Goal: Task Accomplishment & Management: Manage account settings

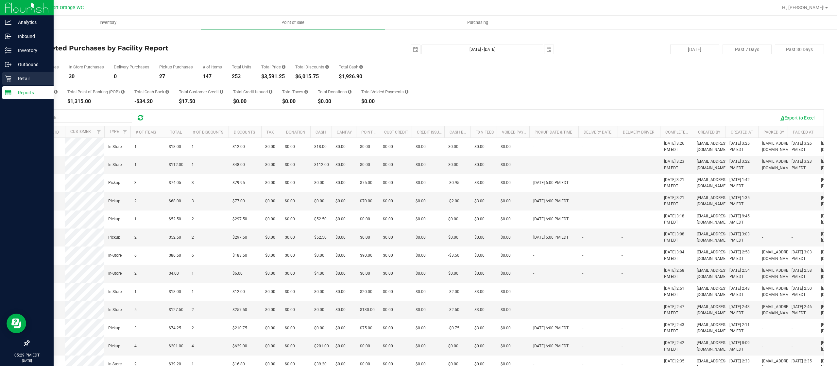
click at [33, 75] on p "Retail" at bounding box center [30, 79] width 39 height 8
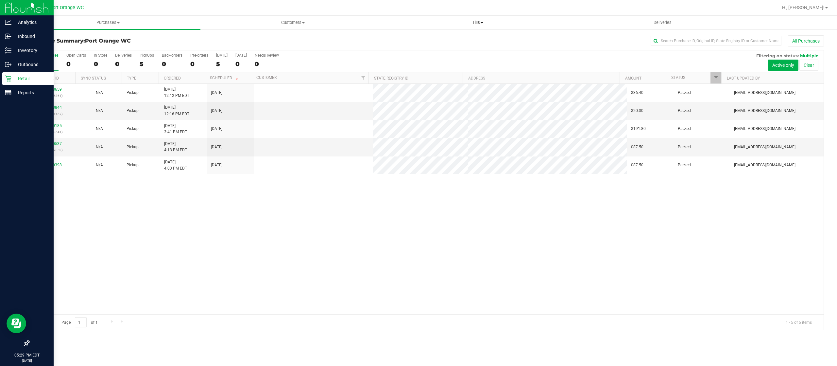
click at [481, 24] on span "Tills" at bounding box center [478, 23] width 184 height 6
click at [469, 40] on li "Manage tills" at bounding box center [477, 40] width 185 height 8
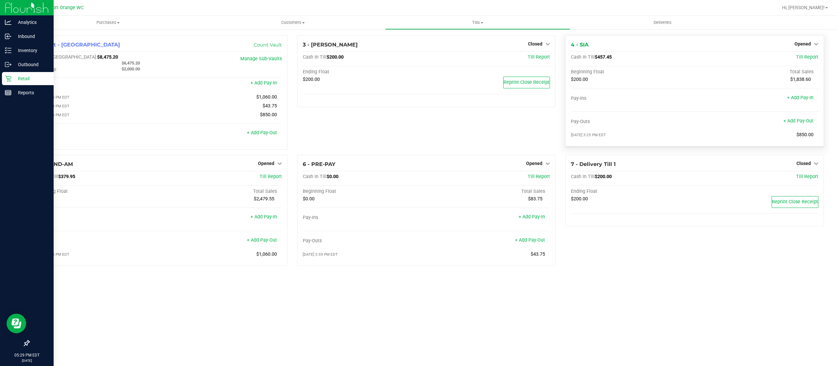
drag, startPoint x: 614, startPoint y: 55, endPoint x: 596, endPoint y: 57, distance: 18.4
click at [596, 57] on div "Cash In Till $457.45" at bounding box center [653, 57] width 165 height 6
copy span "$457.45"
click at [808, 44] on span "Opened" at bounding box center [803, 43] width 16 height 5
click at [805, 58] on link "Close Till" at bounding box center [804, 57] width 18 height 5
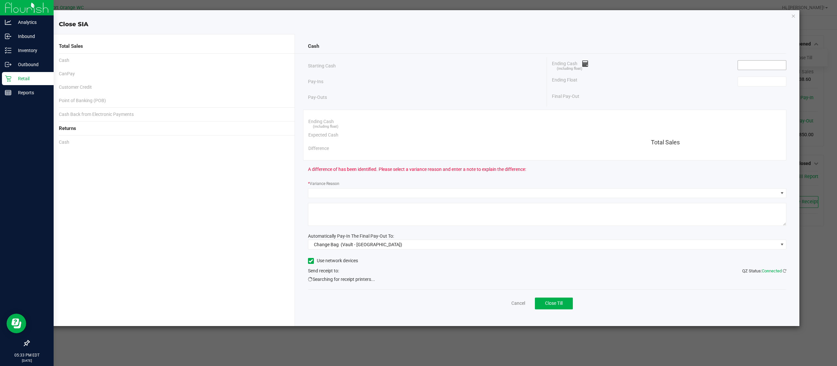
click at [759, 67] on input at bounding box center [762, 64] width 48 height 9
paste input "457.45"
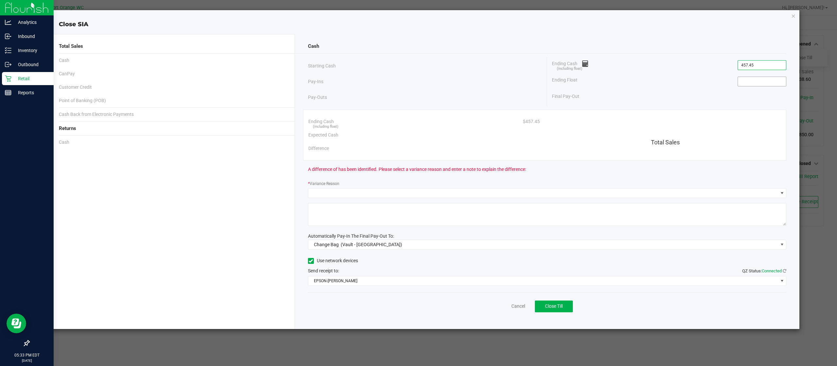
type input "$457.45"
click at [757, 77] on input at bounding box center [762, 81] width 48 height 9
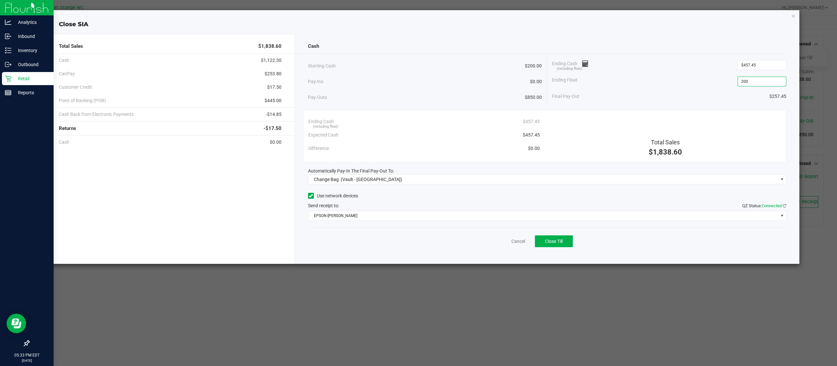
type input "$200.00"
click at [689, 246] on div "Cancel Close Till" at bounding box center [547, 239] width 479 height 25
click at [430, 182] on span "Change Bag (Vault - [GEOGRAPHIC_DATA])" at bounding box center [543, 179] width 470 height 9
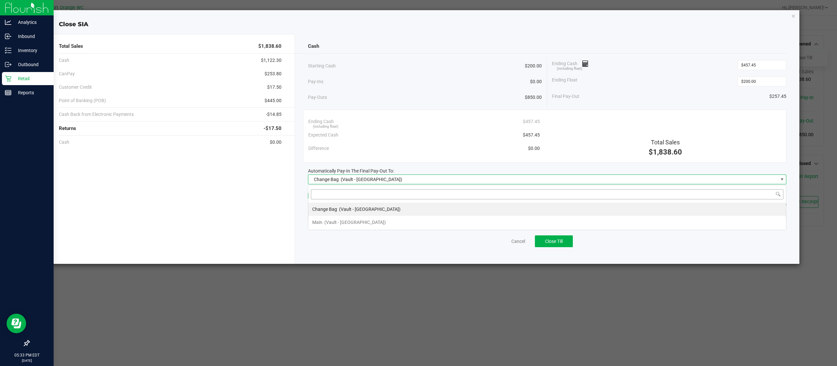
scroll to position [10, 479]
click at [420, 220] on li "Main (Vault - [GEOGRAPHIC_DATA])" at bounding box center [547, 222] width 478 height 13
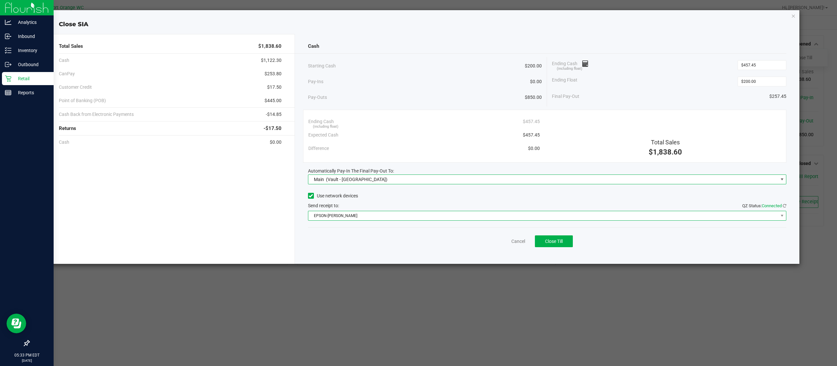
click at [410, 215] on span "EPSON-[PERSON_NAME]" at bounding box center [543, 215] width 470 height 9
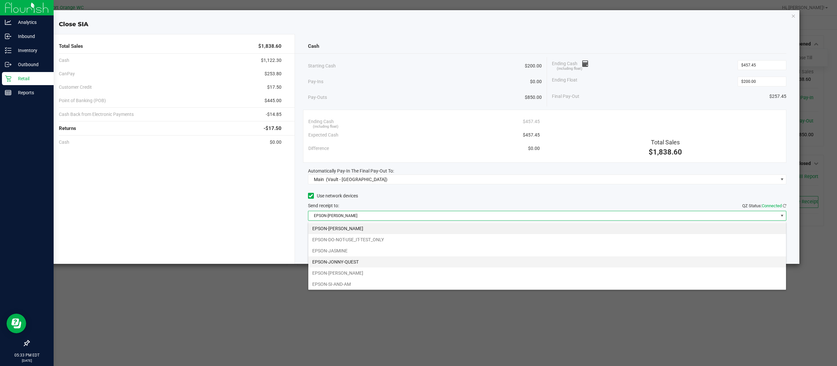
click at [367, 266] on li "EPSON-JONNY-QUEST" at bounding box center [547, 261] width 478 height 11
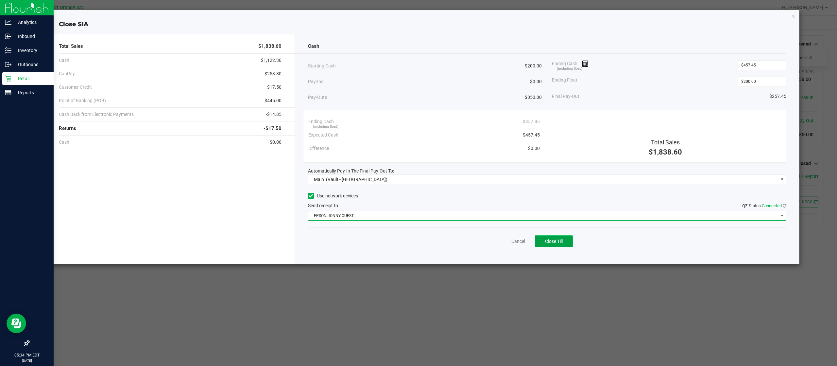
click at [556, 241] on span "Close Till" at bounding box center [554, 240] width 18 height 5
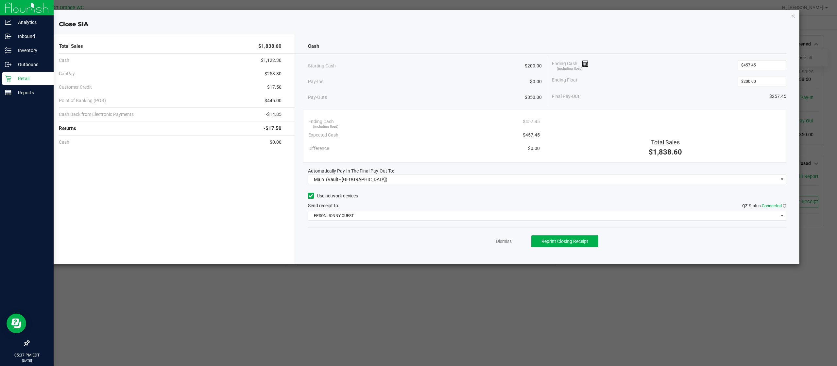
click at [509, 235] on div "Dismiss Reprint Closing Receipt" at bounding box center [547, 239] width 479 height 25
click at [508, 240] on link "Dismiss" at bounding box center [504, 241] width 16 height 7
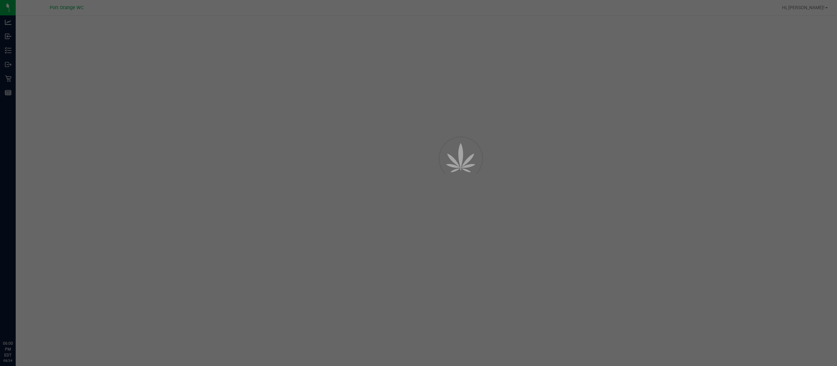
click at [97, 26] on div at bounding box center [418, 183] width 837 height 366
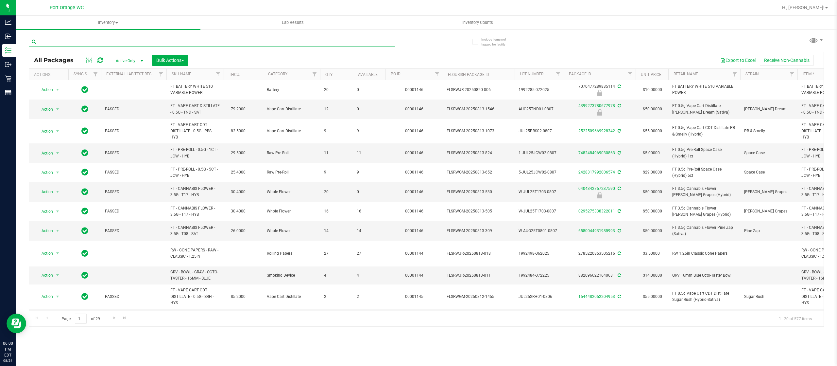
click at [107, 39] on input "text" at bounding box center [212, 42] width 367 height 10
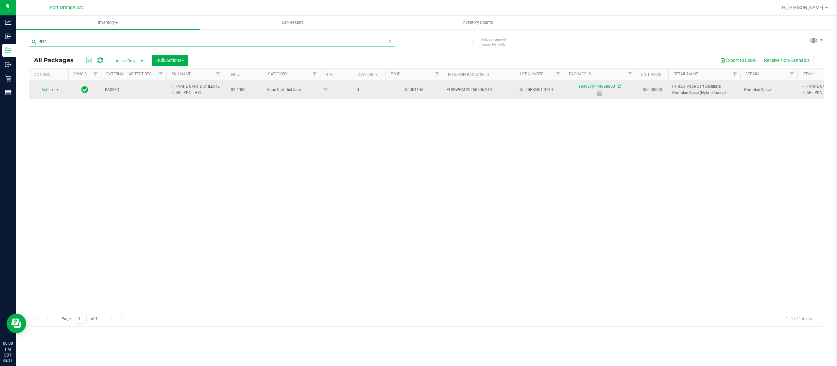
type input "-914"
click at [56, 90] on span "select" at bounding box center [57, 89] width 5 height 5
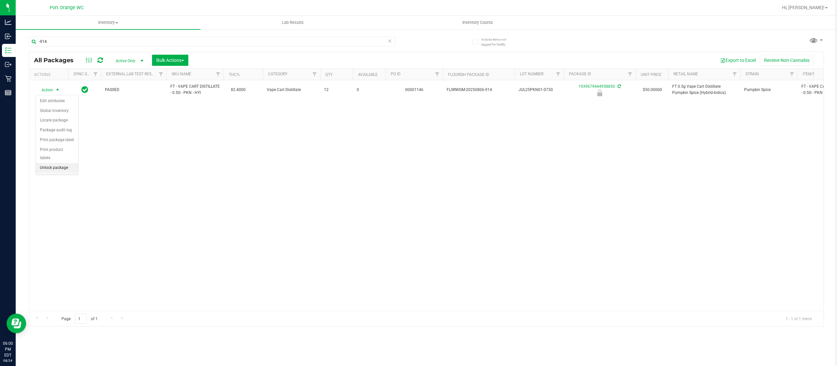
click at [60, 167] on li "Unlock package" at bounding box center [57, 168] width 42 height 10
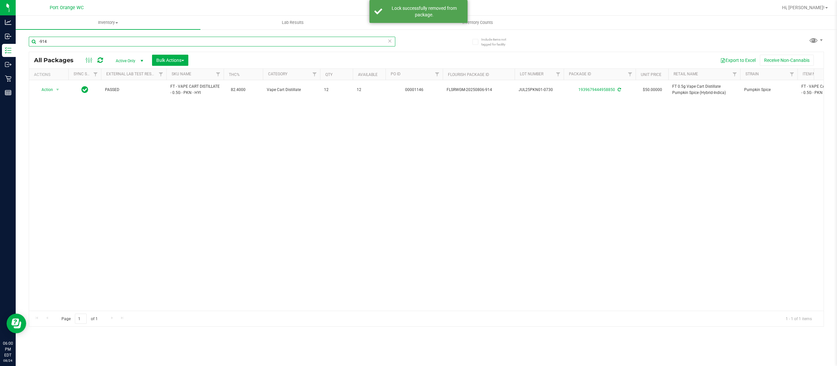
click at [77, 41] on input "-914" at bounding box center [212, 42] width 367 height 10
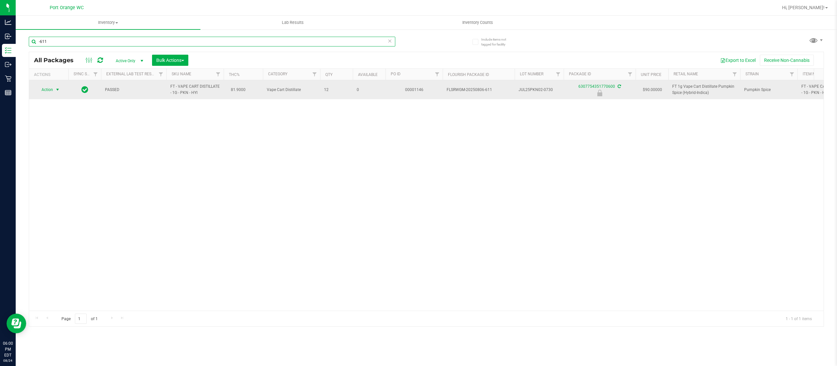
type input "-611"
click at [50, 89] on span "Action" at bounding box center [45, 89] width 18 height 9
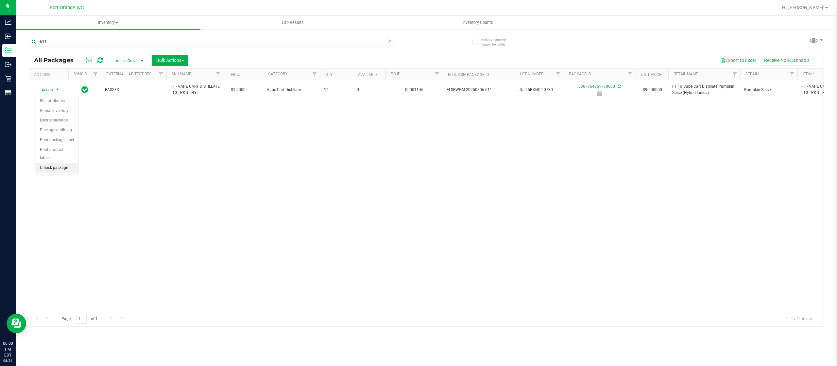
click at [59, 167] on li "Unlock package" at bounding box center [57, 168] width 42 height 10
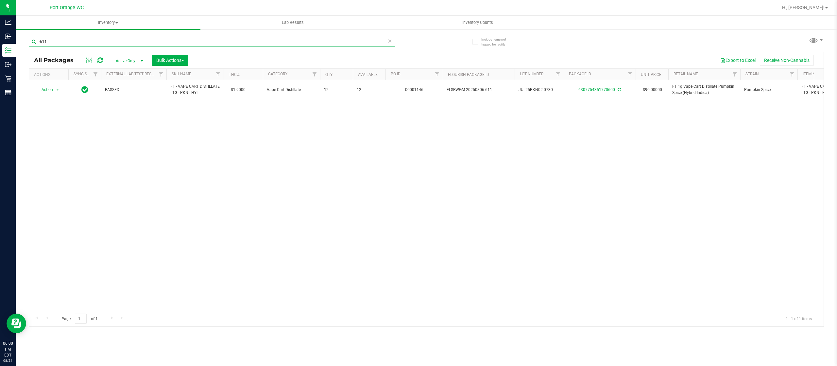
click at [82, 40] on input "-611" at bounding box center [212, 42] width 367 height 10
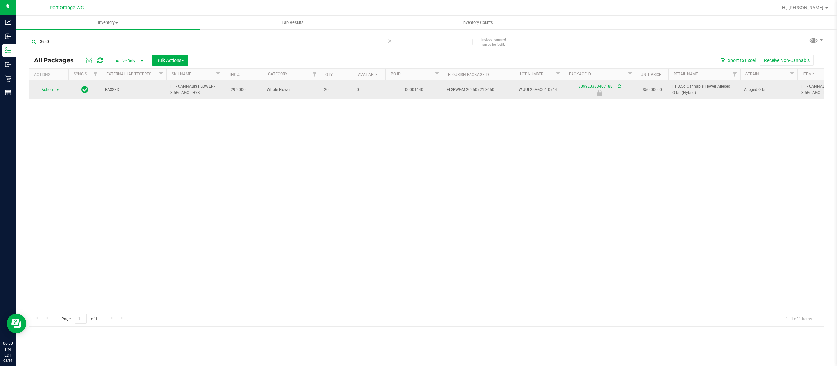
type input "-3650"
click at [57, 86] on span "select" at bounding box center [58, 89] width 8 height 9
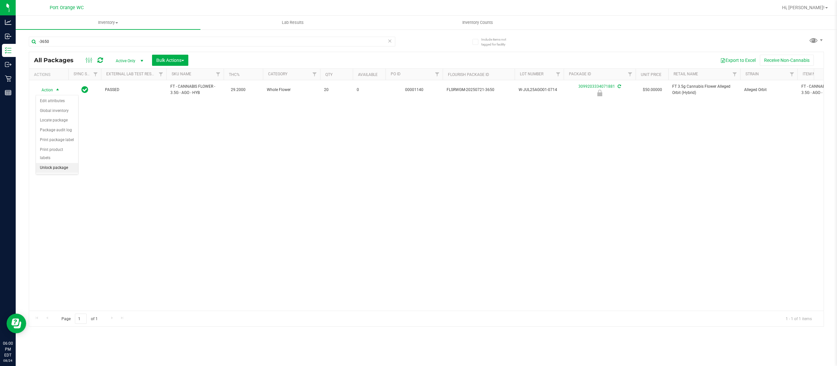
click at [68, 167] on li "Unlock package" at bounding box center [57, 168] width 42 height 10
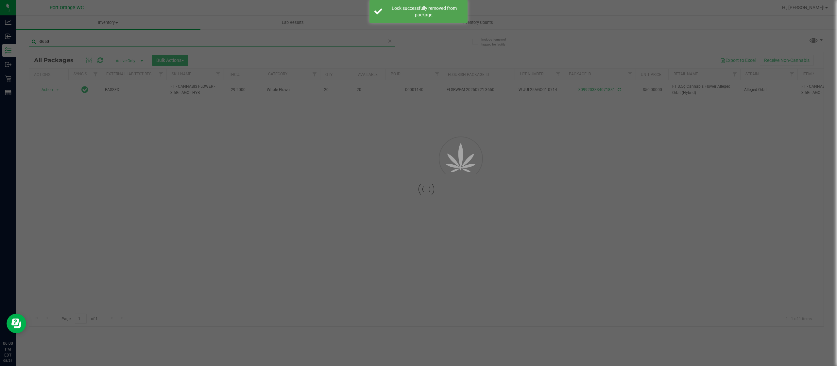
click at [91, 40] on input "-3650" at bounding box center [212, 42] width 367 height 10
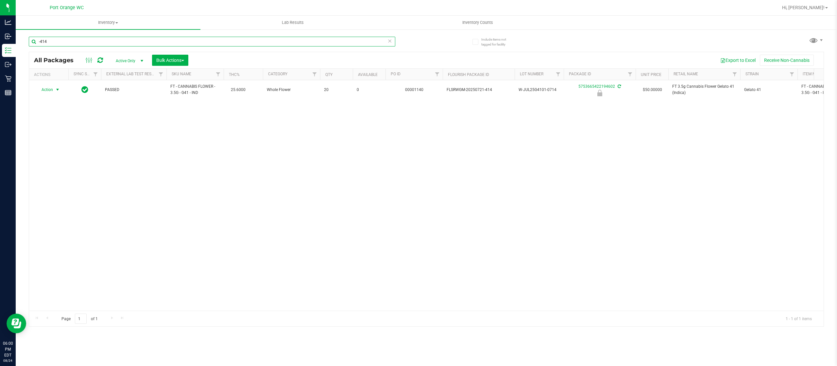
type input "-414"
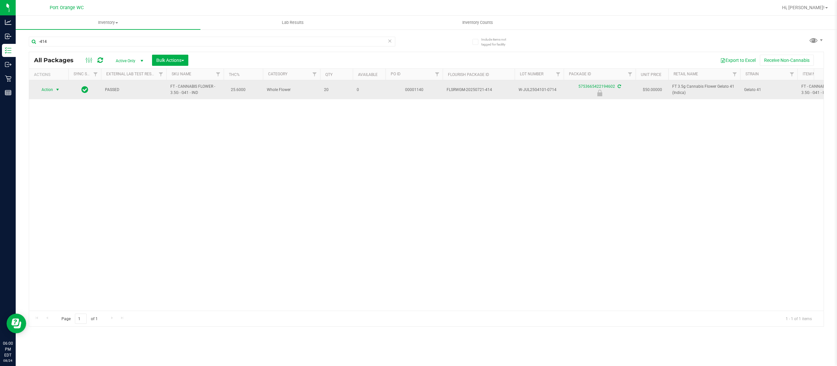
click at [58, 90] on span "select" at bounding box center [57, 89] width 5 height 5
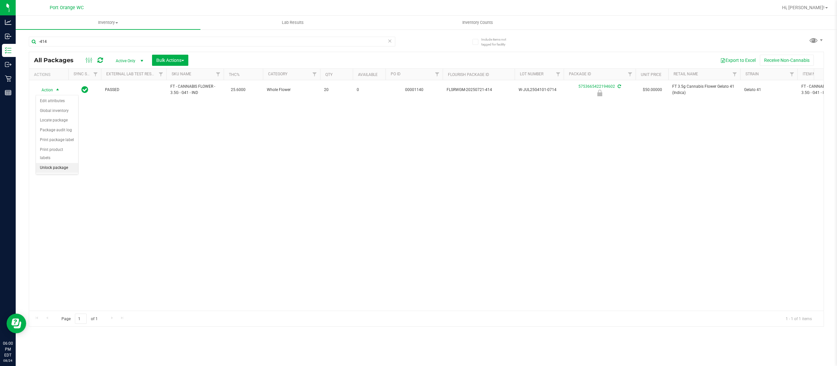
click at [67, 165] on li "Unlock package" at bounding box center [57, 168] width 42 height 10
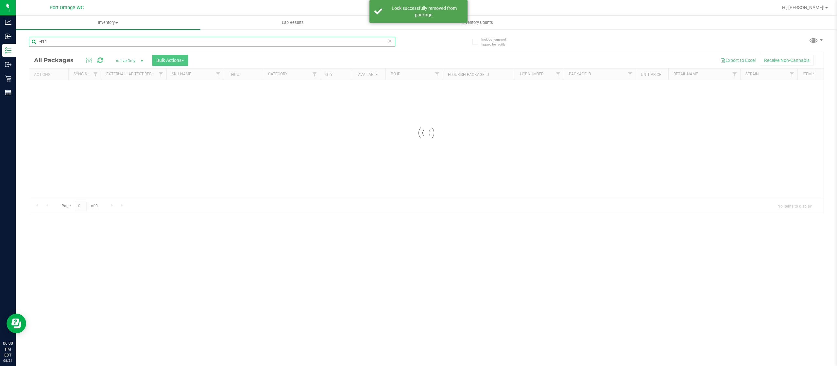
click at [60, 42] on div "Inventory All packages All inventory Waste log Create inventory Lab Results Inv…" at bounding box center [426, 191] width 821 height 350
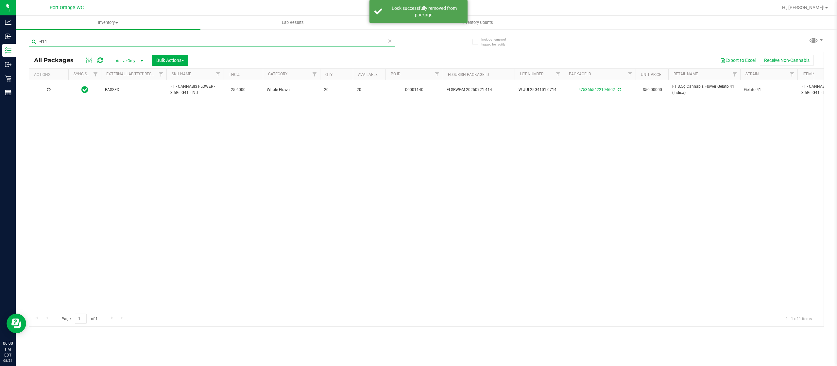
click at [60, 42] on input "-414" at bounding box center [212, 42] width 367 height 10
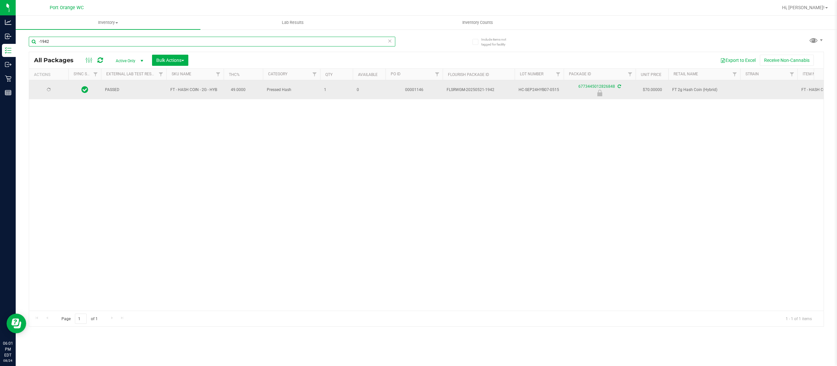
type input "-1942"
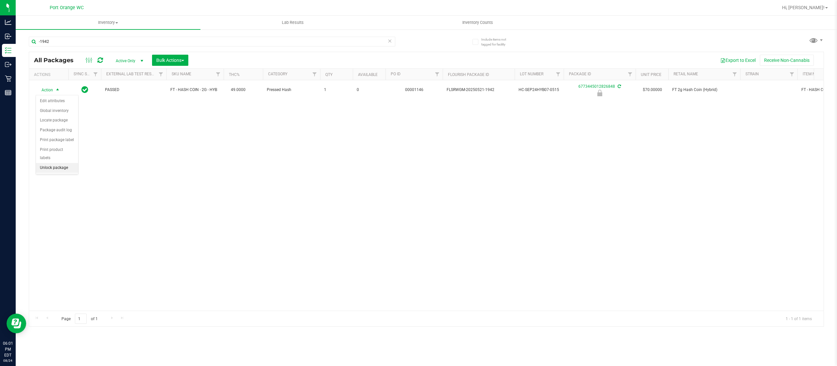
click at [65, 167] on li "Unlock package" at bounding box center [57, 168] width 42 height 10
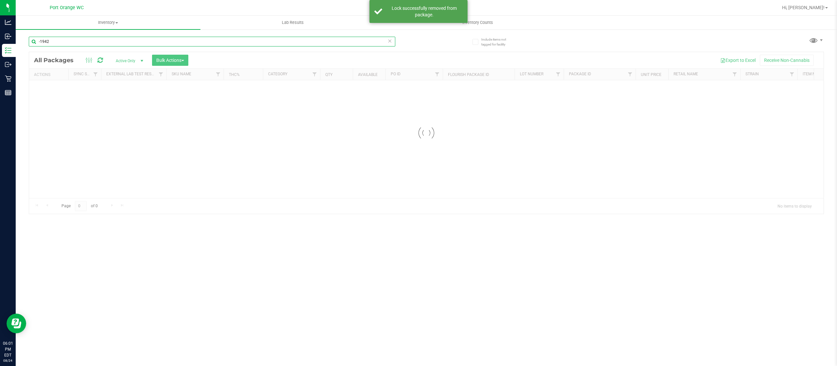
click at [56, 39] on div "Inventory All packages All inventory Waste log Create inventory Lab Results Inv…" at bounding box center [426, 191] width 821 height 350
click at [58, 42] on input "-1942" at bounding box center [212, 42] width 367 height 10
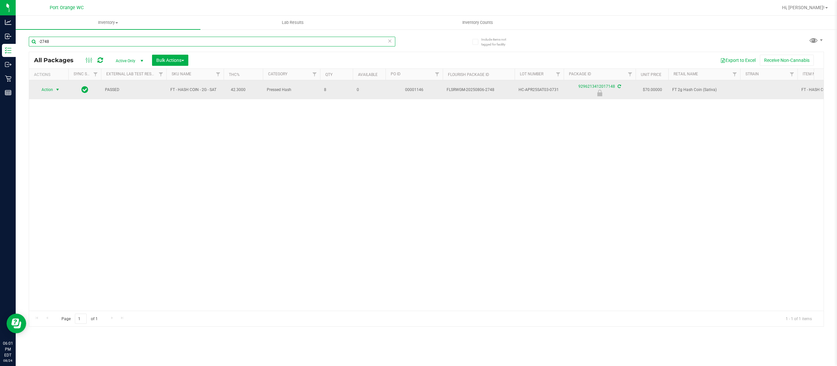
type input "-2748"
click at [51, 91] on span "Action" at bounding box center [45, 89] width 18 height 9
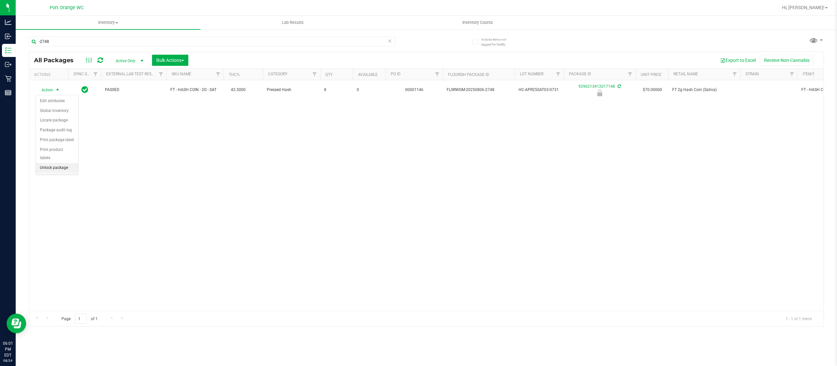
click at [60, 168] on li "Unlock package" at bounding box center [57, 168] width 42 height 10
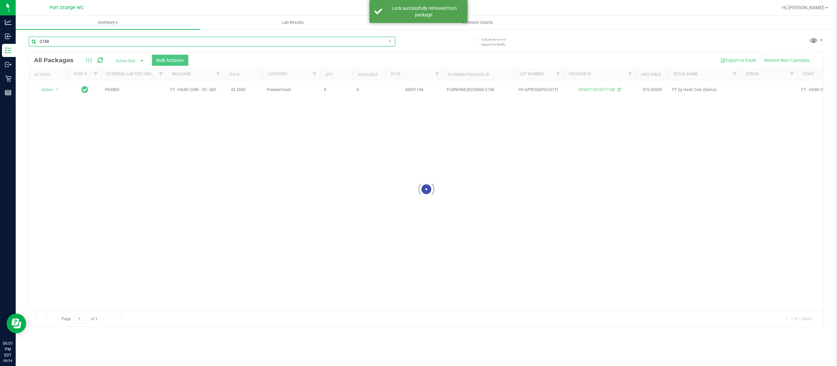
click at [71, 42] on input "-2748" at bounding box center [212, 42] width 367 height 10
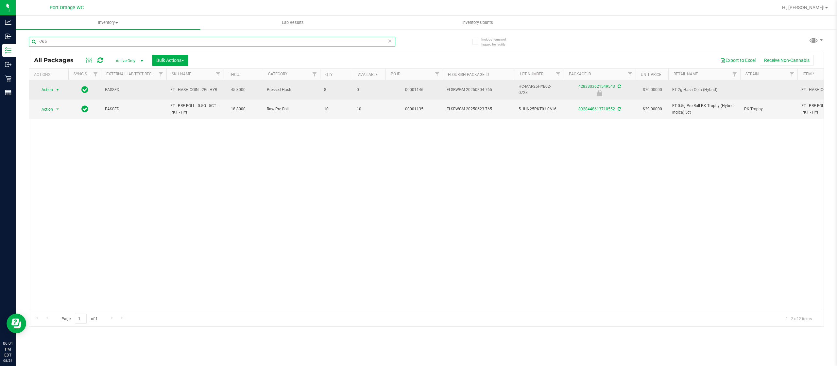
type input "-765"
click at [49, 86] on span "Action" at bounding box center [45, 89] width 18 height 9
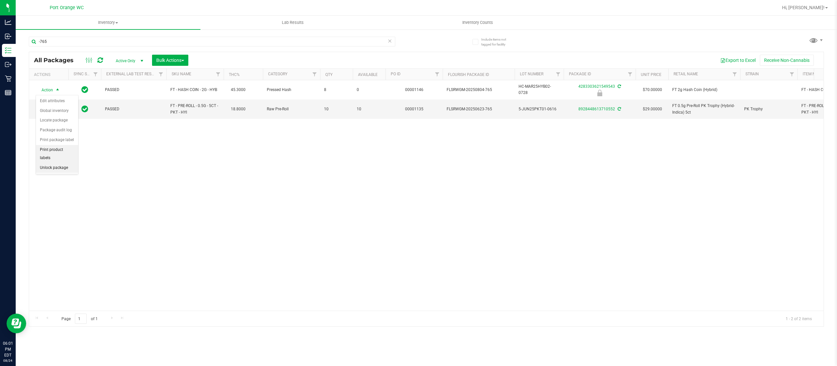
drag, startPoint x: 59, startPoint y: 166, endPoint x: 68, endPoint y: 163, distance: 9.4
click at [62, 162] on ul "Edit attributes Global inventory Locate package Package audit log Print package…" at bounding box center [57, 134] width 42 height 77
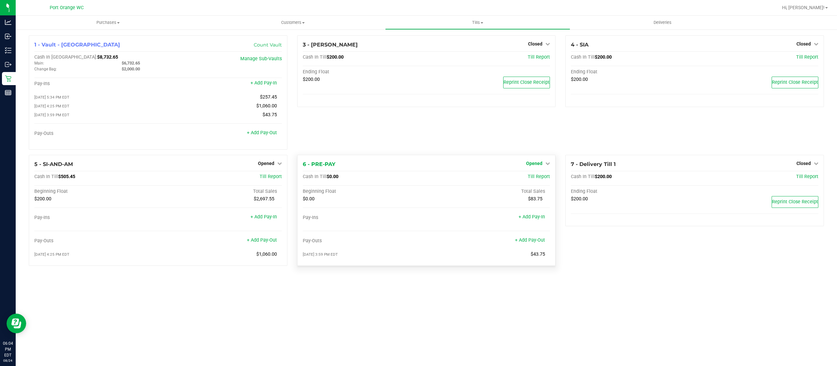
click at [545, 165] on icon at bounding box center [547, 163] width 5 height 5
click at [538, 175] on div "Close Till" at bounding box center [535, 177] width 48 height 8
click at [539, 178] on link "Close Till" at bounding box center [536, 176] width 18 height 5
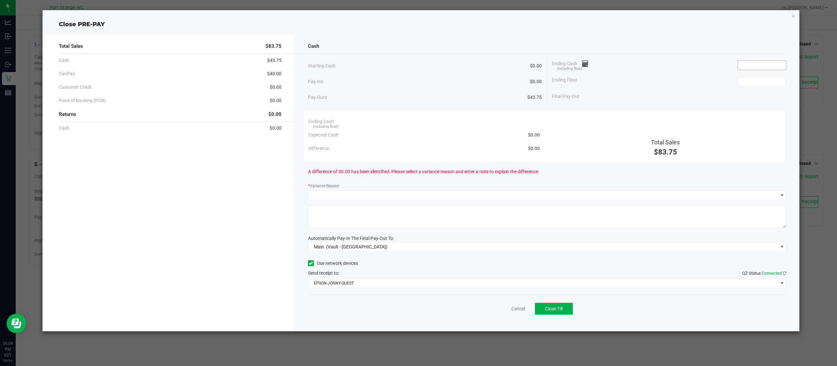
click at [765, 68] on input at bounding box center [762, 64] width 48 height 9
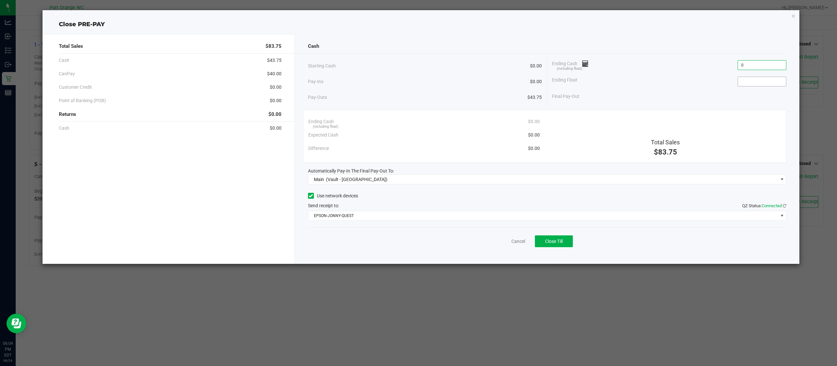
type input "$0.00"
click at [761, 83] on input at bounding box center [762, 81] width 48 height 9
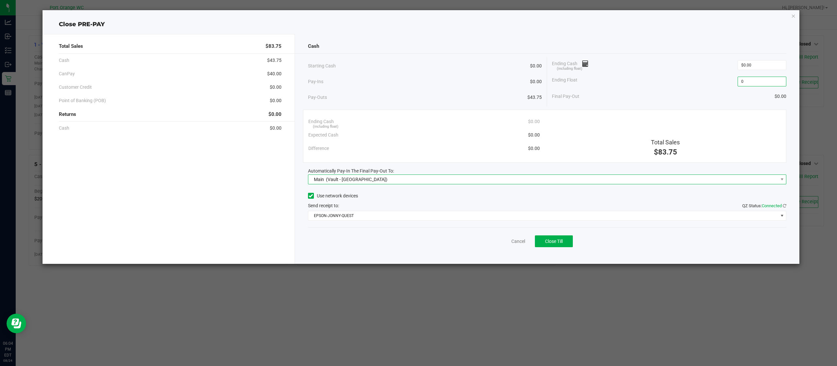
type input "$0.00"
click at [478, 184] on span "Main (Vault - [GEOGRAPHIC_DATA])" at bounding box center [547, 179] width 479 height 10
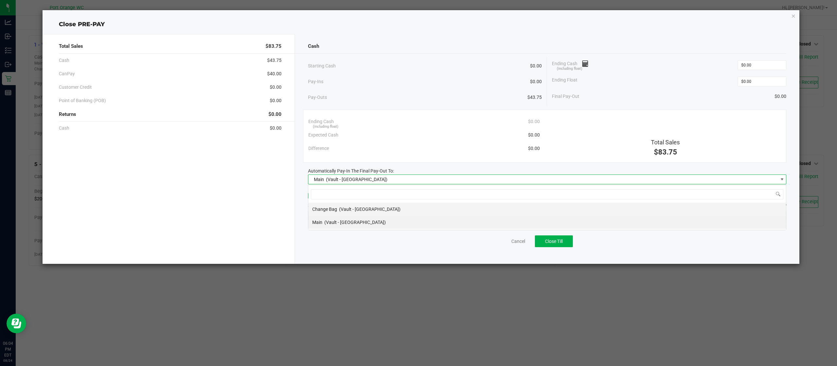
scroll to position [10, 479]
click at [436, 226] on li "Main (Vault - [GEOGRAPHIC_DATA])" at bounding box center [547, 222] width 478 height 13
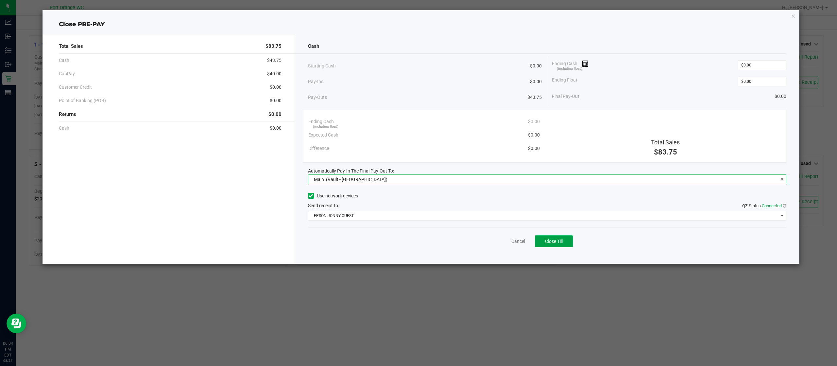
click at [551, 236] on button "Close Till" at bounding box center [554, 241] width 38 height 12
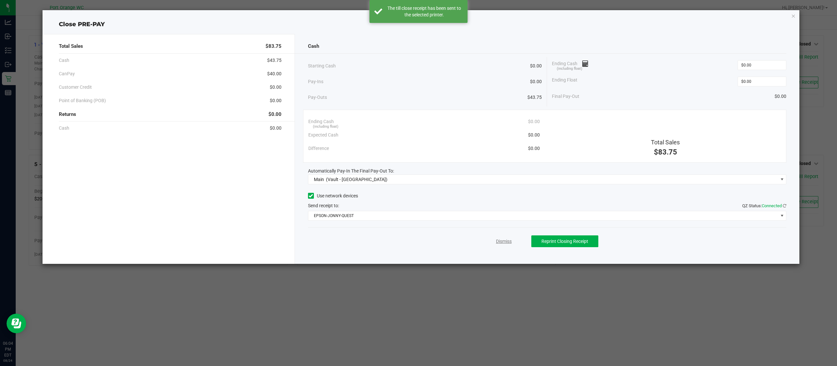
click at [504, 243] on link "Dismiss" at bounding box center [504, 241] width 16 height 7
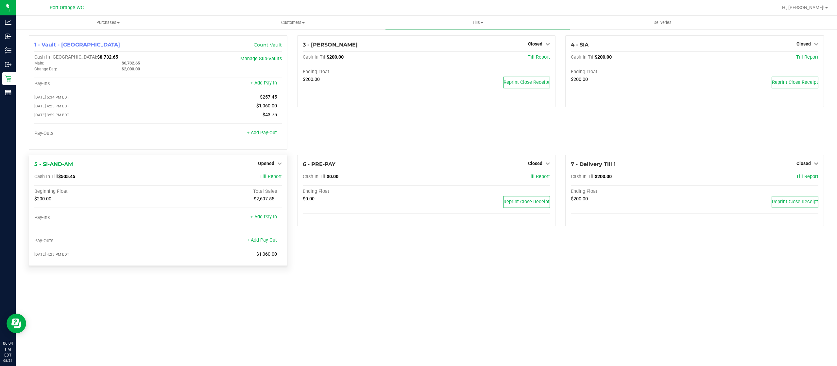
click at [77, 179] on div "Cash In Till $505.45" at bounding box center [116, 177] width 165 height 6
drag, startPoint x: 80, startPoint y: 179, endPoint x: 59, endPoint y: 178, distance: 21.0
click at [59, 178] on div "Cash In Till $505.45" at bounding box center [116, 177] width 165 height 6
copy span "$505.45"
click at [274, 166] on span "Opened" at bounding box center [266, 163] width 16 height 5
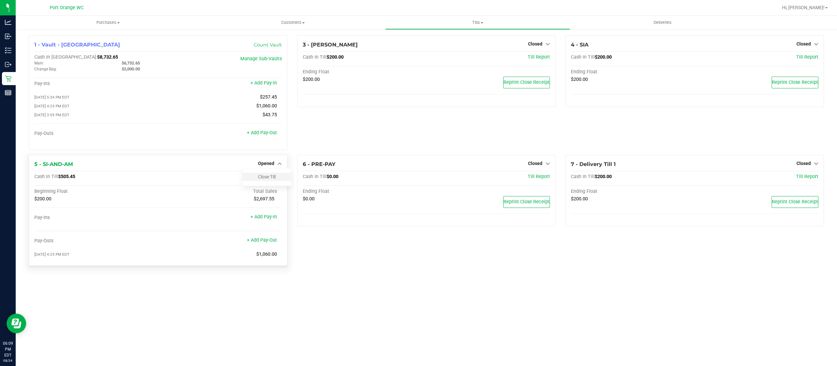
click at [277, 178] on div "Close Till" at bounding box center [267, 177] width 48 height 8
click at [271, 179] on link "Close Till" at bounding box center [267, 176] width 18 height 5
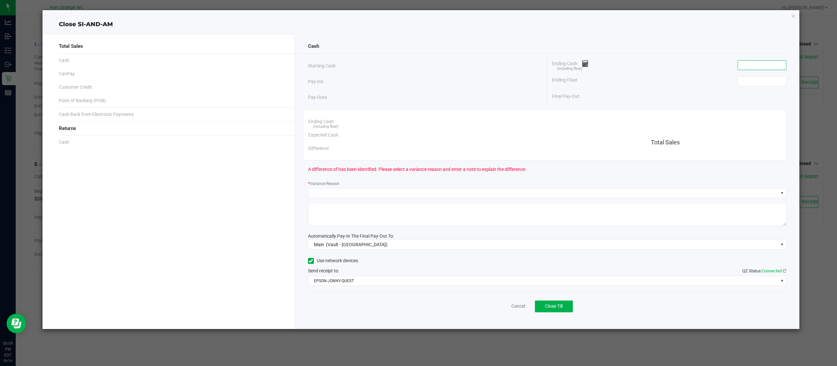
click at [758, 68] on input at bounding box center [762, 64] width 48 height 9
paste input "505.45"
type input "$505.45"
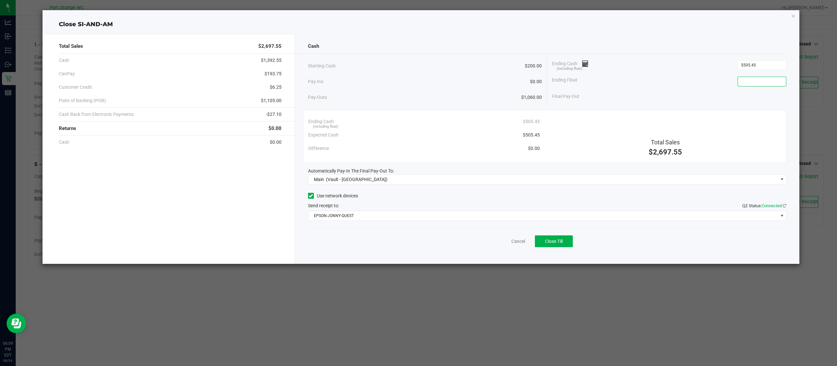
click at [754, 79] on input at bounding box center [762, 81] width 48 height 9
type input "$200.00"
click at [539, 239] on button "Close Till" at bounding box center [554, 241] width 38 height 12
click at [510, 242] on link "Dismiss" at bounding box center [504, 241] width 16 height 7
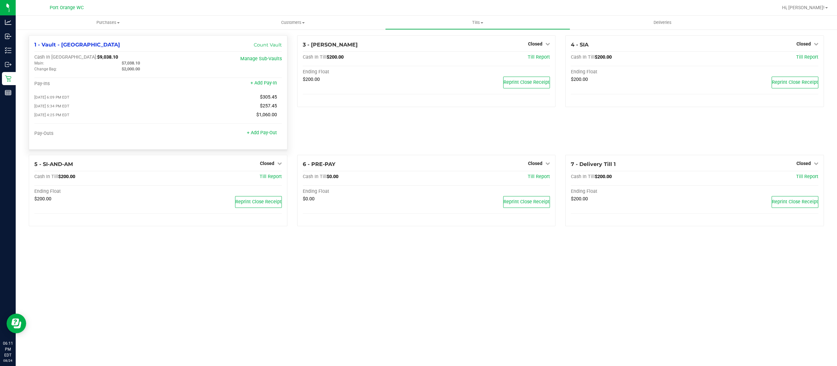
drag, startPoint x: 140, startPoint y: 64, endPoint x: 121, endPoint y: 63, distance: 19.0
click at [121, 63] on div "$7,038.10" at bounding box center [160, 63] width 87 height 6
copy span "$7,038.10"
click at [262, 44] on link "Count Vault" at bounding box center [268, 45] width 28 height 6
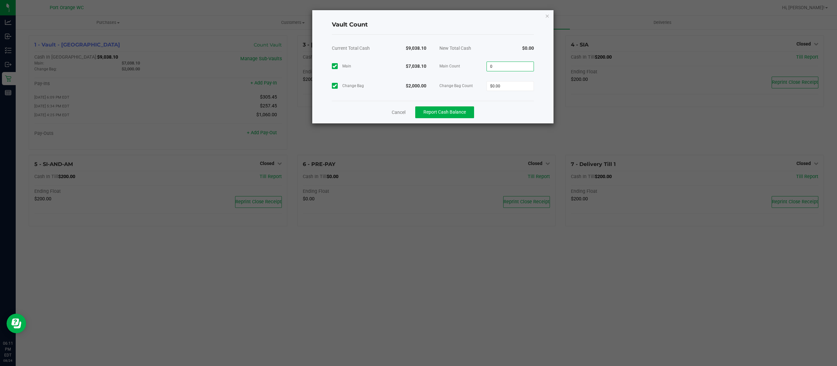
click at [521, 65] on input "0" at bounding box center [510, 66] width 47 height 9
paste input "7038.1"
type input "$7,038.10"
drag, startPoint x: 514, startPoint y: 86, endPoint x: 520, endPoint y: 84, distance: 5.4
click at [514, 86] on input "0" at bounding box center [510, 85] width 47 height 9
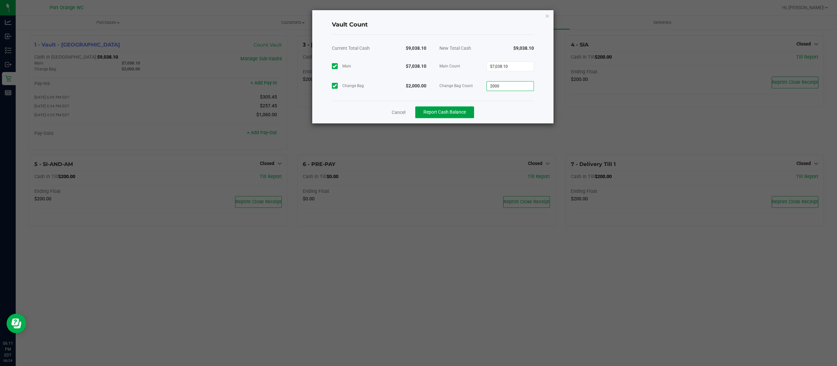
type input "$2,000.00"
click at [453, 109] on button "Report Cash Balance" at bounding box center [444, 112] width 59 height 12
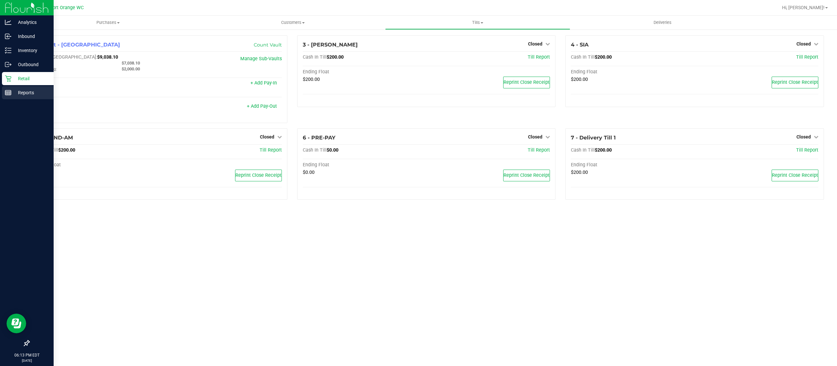
click at [23, 90] on p "Reports" at bounding box center [30, 93] width 39 height 8
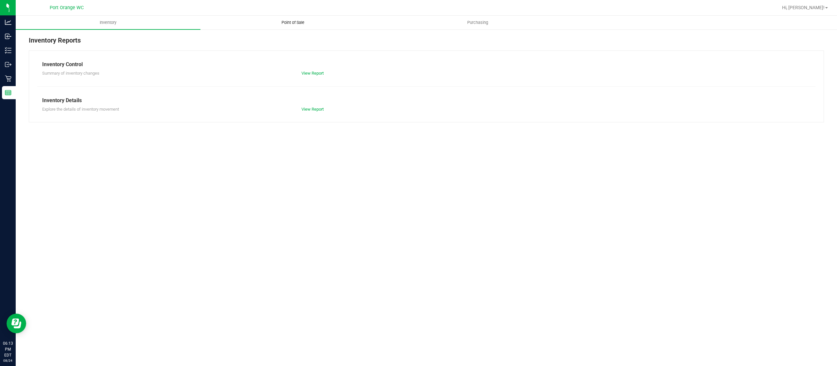
click at [306, 25] on span "Point of Sale" at bounding box center [293, 23] width 41 height 6
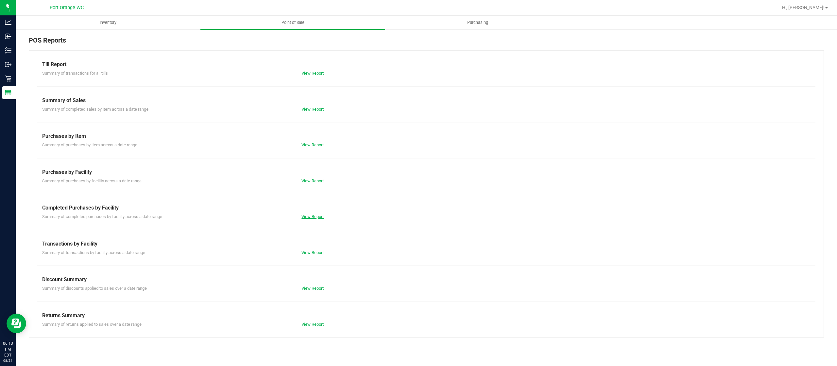
click at [318, 214] on link "View Report" at bounding box center [313, 216] width 22 height 5
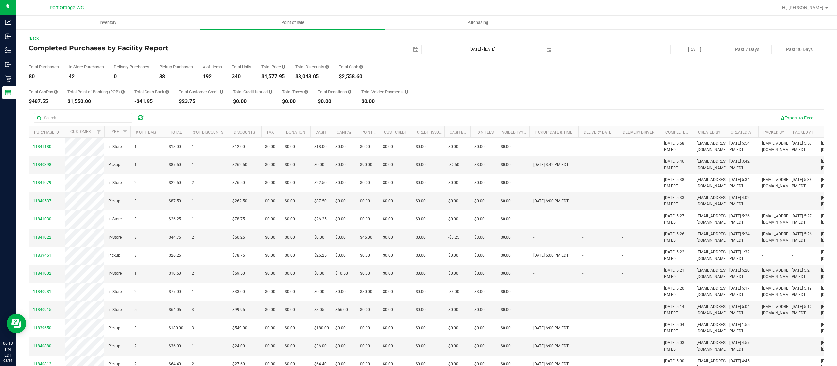
drag, startPoint x: 289, startPoint y: 77, endPoint x: 263, endPoint y: 77, distance: 26.5
click at [263, 77] on div "Total Purchases 80 In Store Purchases 42 Delivery Purchases 0 Pickup Purchases …" at bounding box center [426, 66] width 795 height 25
copy div "$4,577.95"
click at [413, 47] on span "select" at bounding box center [415, 49] width 5 height 5
drag, startPoint x: 286, startPoint y: 77, endPoint x: 263, endPoint y: 77, distance: 22.6
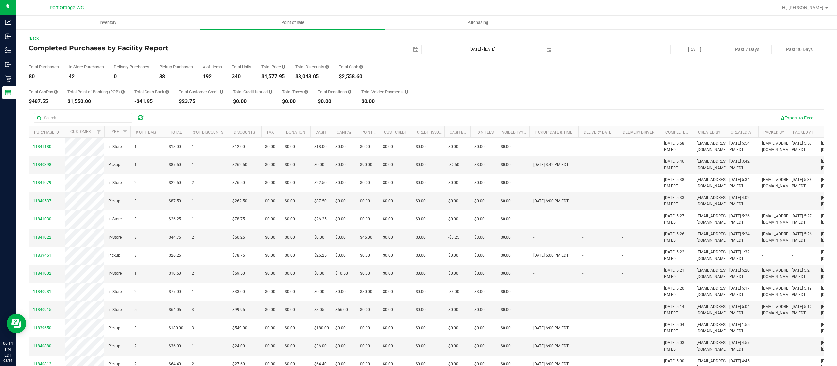
click at [263, 77] on div "$4,577.95" at bounding box center [273, 76] width 24 height 5
click at [411, 48] on span "select" at bounding box center [415, 49] width 9 height 9
click at [416, 117] on link "18" at bounding box center [419, 116] width 9 height 10
type input "2025-08-18"
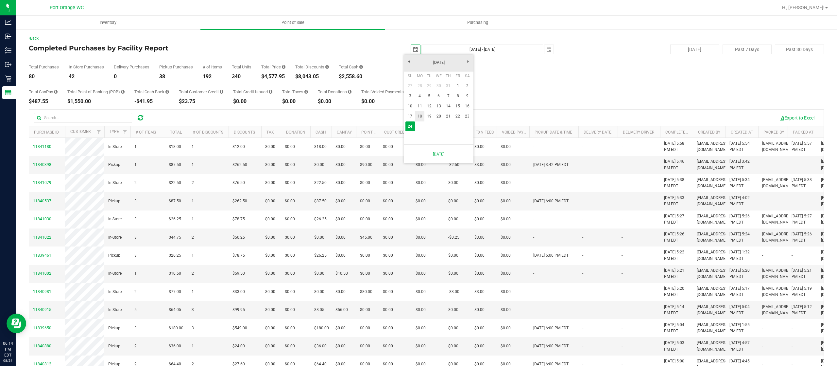
type input "Aug 18, 2025 - Aug 24, 2025"
drag, startPoint x: 288, startPoint y: 78, endPoint x: 263, endPoint y: 74, distance: 25.4
click at [263, 74] on div "$41,348.40" at bounding box center [274, 76] width 26 height 5
copy div "$41,348.40"
click at [413, 49] on span "select" at bounding box center [415, 49] width 5 height 5
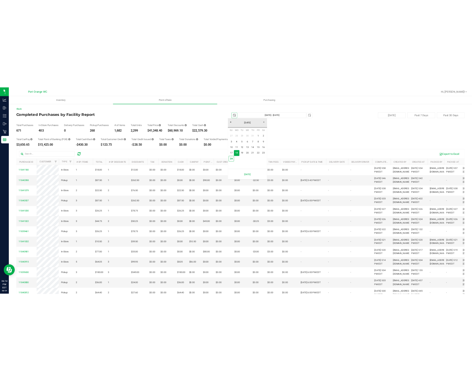
scroll to position [0, 16]
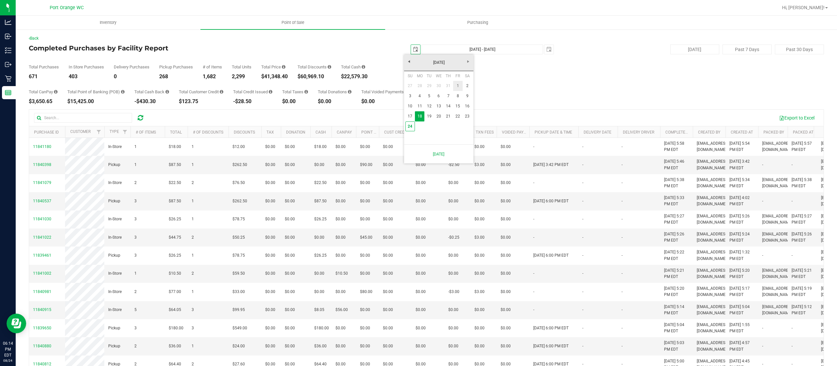
click at [456, 82] on link "1" at bounding box center [457, 86] width 9 height 10
type input "2025-08-01"
type input "Aug 1, 2025 - Aug 24, 2025"
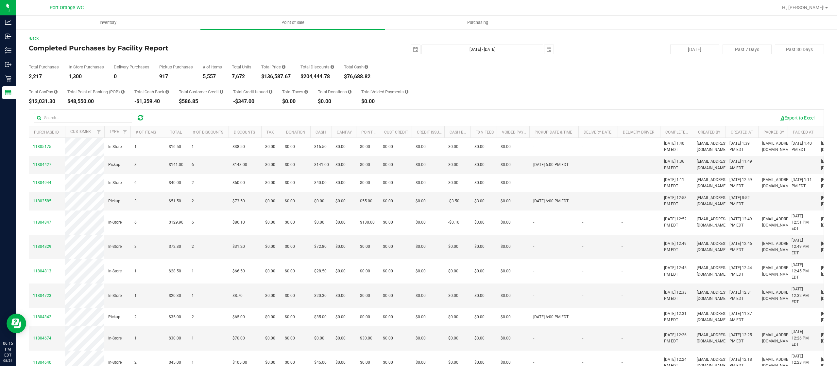
drag, startPoint x: 292, startPoint y: 78, endPoint x: 264, endPoint y: 78, distance: 28.8
click at [264, 78] on div "$136,587.67" at bounding box center [275, 76] width 29 height 5
copy div "$136,587.67"
click at [413, 48] on span "select" at bounding box center [415, 49] width 5 height 5
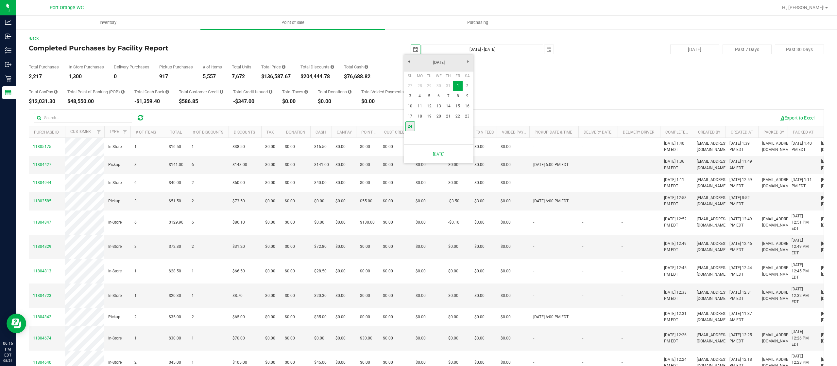
click at [413, 126] on link "24" at bounding box center [410, 126] width 9 height 10
type input "[DATE]"
type input "[DATE] - [DATE]"
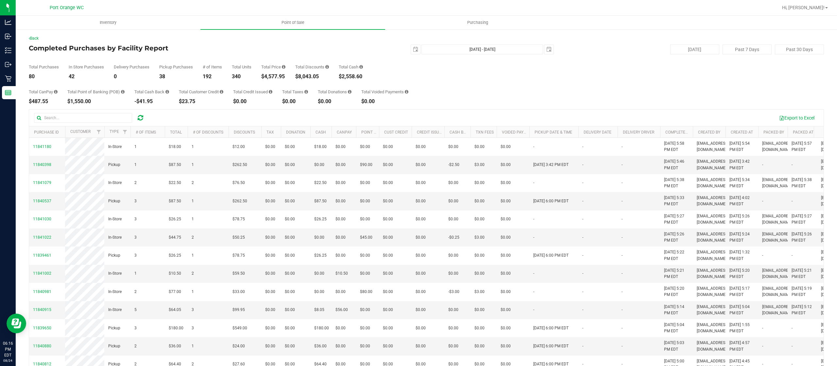
drag, startPoint x: 327, startPoint y: 77, endPoint x: 297, endPoint y: 76, distance: 30.5
click at [297, 76] on div "Total Purchases 80 In Store Purchases 42 Delivery Purchases 0 Pickup Purchases …" at bounding box center [426, 66] width 795 height 25
copy div "$8,043.05"
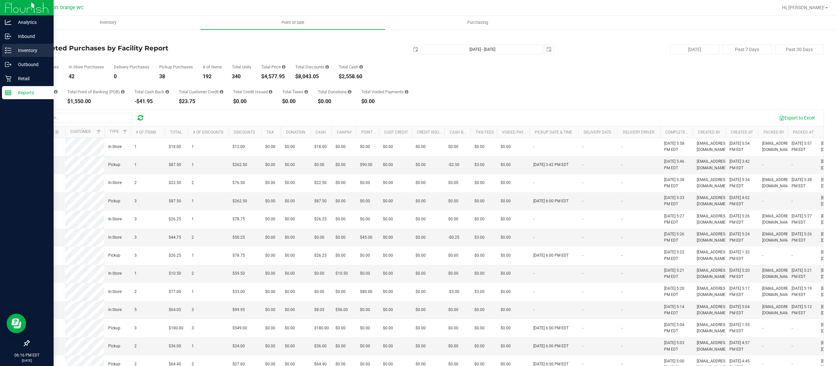
click at [10, 46] on div "Inventory" at bounding box center [28, 50] width 52 height 13
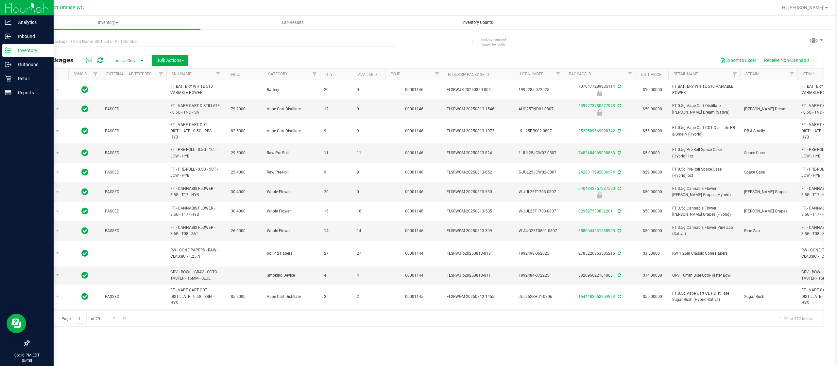
click at [474, 24] on span "Inventory Counts" at bounding box center [478, 23] width 48 height 6
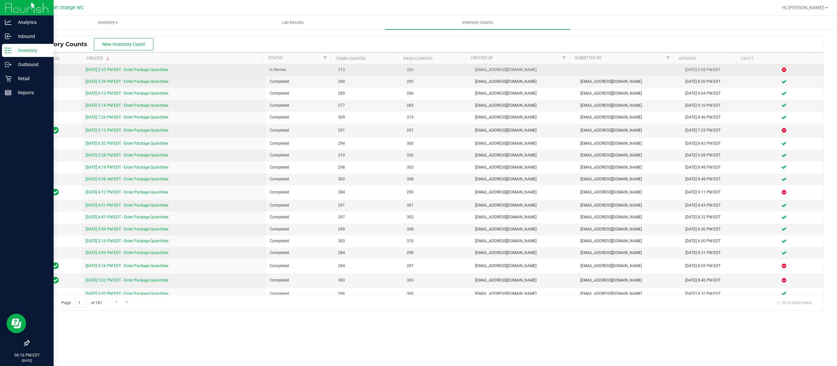
click at [160, 69] on link "8/24/25 2:33 PM EDT - Enter Package Quantities" at bounding box center [127, 69] width 83 height 5
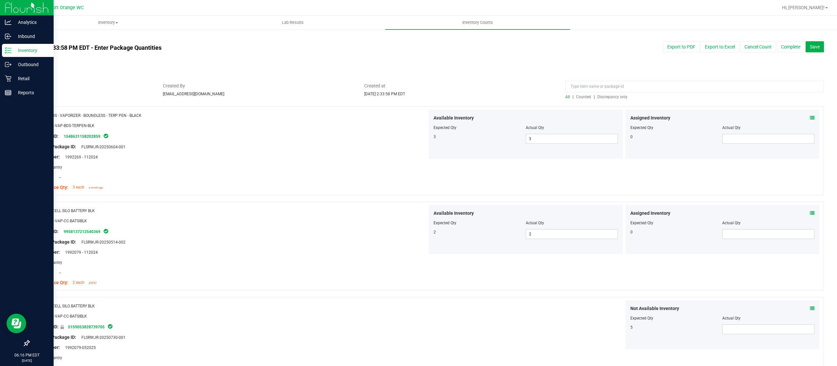
click at [602, 95] on span "Discrepancy only" at bounding box center [612, 97] width 30 height 5
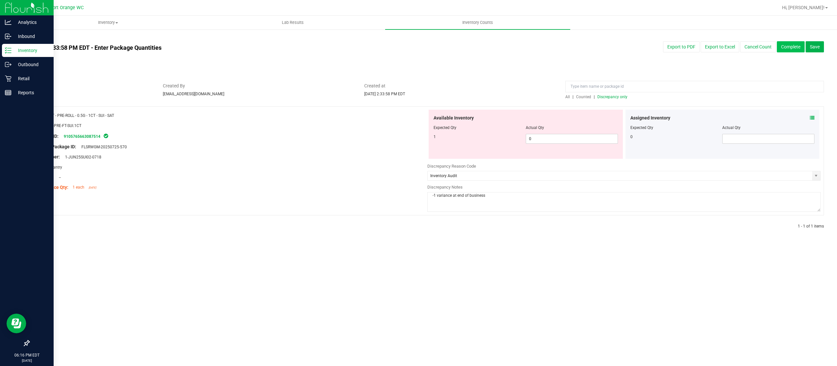
click at [789, 49] on button "Complete" at bounding box center [791, 46] width 28 height 11
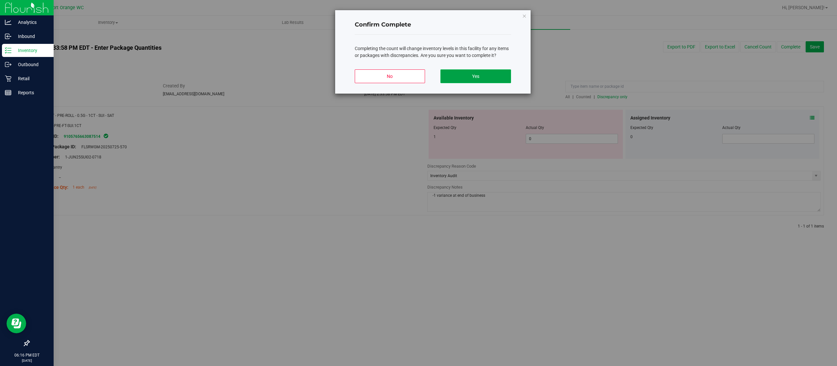
click at [491, 78] on button "Yes" at bounding box center [476, 76] width 70 height 14
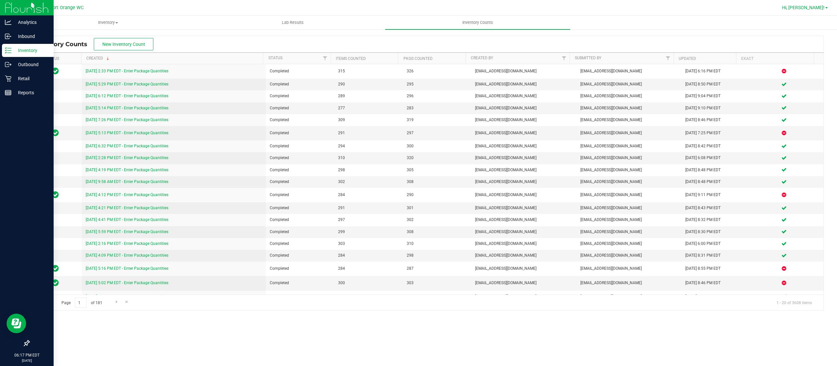
click at [811, 9] on span "Hi, [PERSON_NAME]!" at bounding box center [803, 7] width 43 height 5
click at [801, 57] on span "Sign Out" at bounding box center [803, 58] width 19 height 7
